Goal: Task Accomplishment & Management: Use online tool/utility

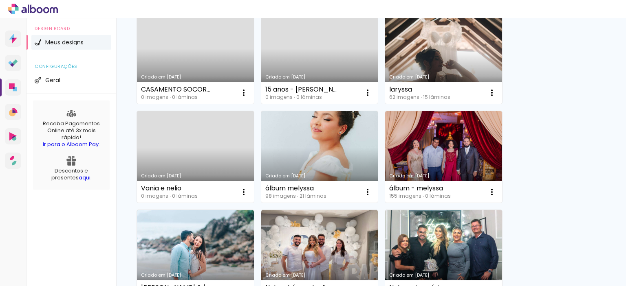
scroll to position [116, 0]
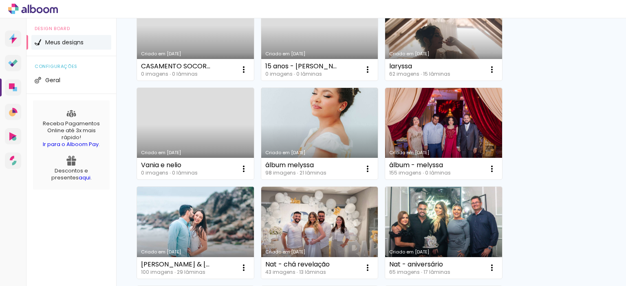
click at [222, 236] on link "Criado em [DATE]" at bounding box center [195, 233] width 117 height 92
